Goal: Entertainment & Leisure: Consume media (video, audio)

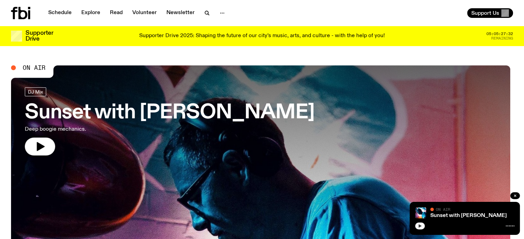
click at [422, 225] on button "button" at bounding box center [420, 226] width 10 height 7
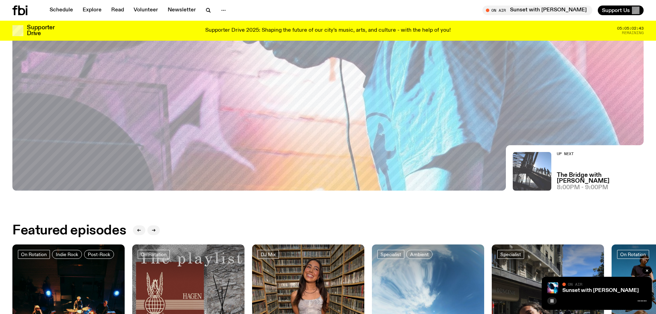
scroll to position [241, 0]
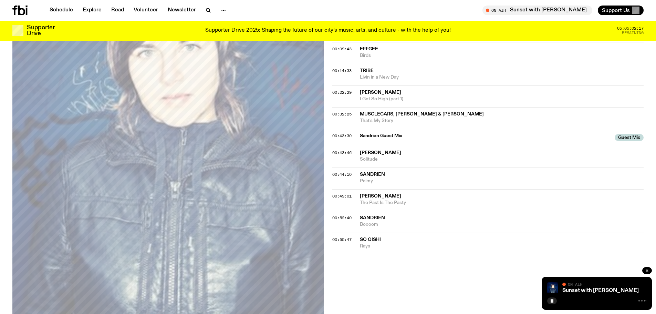
scroll to position [239, 0]
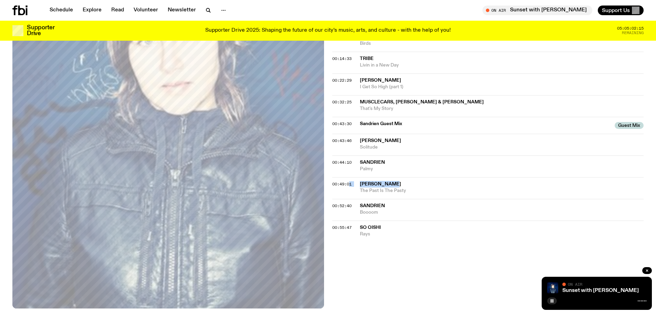
drag, startPoint x: 402, startPoint y: 181, endPoint x: 340, endPoint y: 194, distance: 63.3
click at [345, 185] on div "00:49:01 [PERSON_NAME] The Past Is The Pasty" at bounding box center [489, 188] width 312 height 22
click at [445, 239] on div "On Air Now DJ Mix Deep boogie mechanics. Tracklist More Episodes Tracklist 00:0…" at bounding box center [328, 118] width 656 height 448
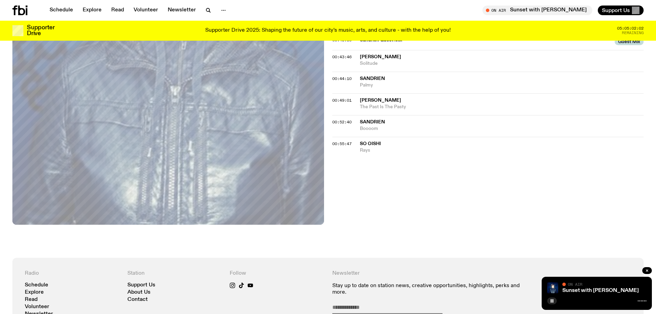
scroll to position [273, 0]
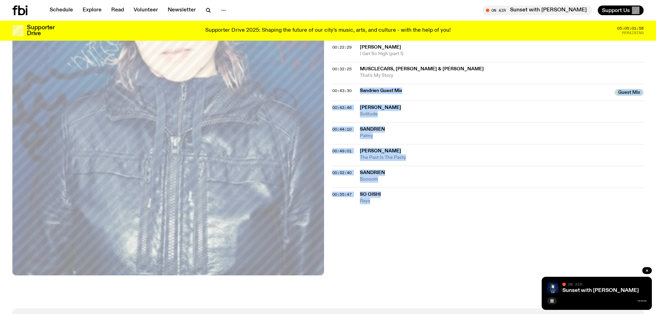
drag, startPoint x: 375, startPoint y: 199, endPoint x: 370, endPoint y: 109, distance: 90.8
click at [357, 85] on div "00:00:00 Musclecars & [PERSON_NAME] Be Honest 00:09:43 effgee Birds 00:14:33 Tr…" at bounding box center [489, 92] width 312 height 224
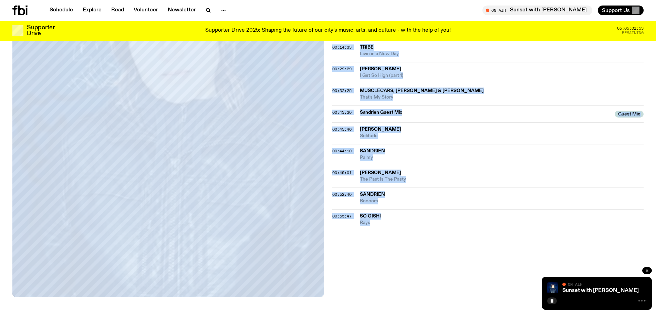
scroll to position [276, 0]
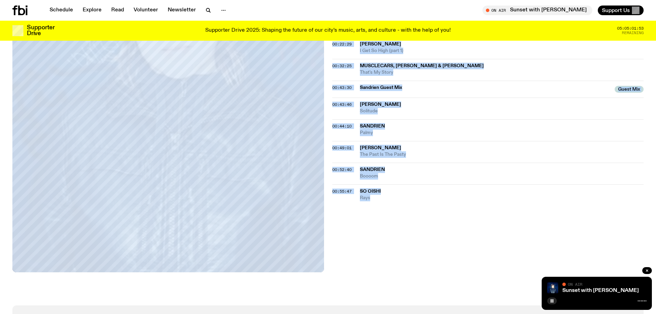
drag, startPoint x: 327, startPoint y: 82, endPoint x: 377, endPoint y: 190, distance: 118.9
click at [394, 197] on div "On Air Now DJ Mix Deep boogie mechanics. Tracklist More Episodes Tracklist 00:0…" at bounding box center [328, 81] width 656 height 448
click at [458, 217] on div "On Air Now DJ Mix Deep boogie mechanics. Tracklist More Episodes Tracklist 00:0…" at bounding box center [328, 81] width 656 height 448
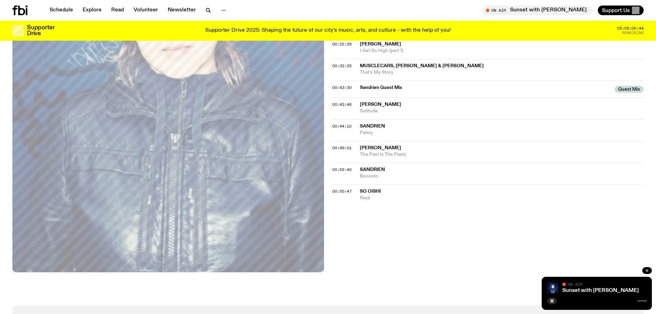
click at [524, 239] on div "Sunset with [PERSON_NAME] On Air On Air" at bounding box center [597, 293] width 110 height 33
click at [524, 239] on link "Sunset with [PERSON_NAME]" at bounding box center [601, 291] width 76 height 6
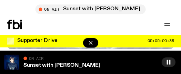
scroll to position [282, 0]
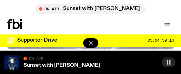
click at [167, 63] on rect "button" at bounding box center [167, 62] width 1 height 4
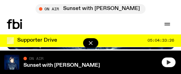
click at [171, 64] on button "button" at bounding box center [169, 63] width 14 height 10
